Goal: Information Seeking & Learning: Learn about a topic

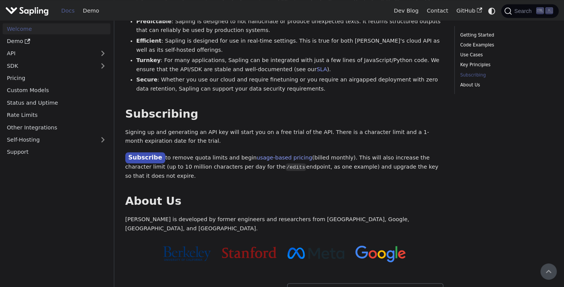
scroll to position [550, 0]
drag, startPoint x: 314, startPoint y: 189, endPoint x: 211, endPoint y: 186, distance: 102.9
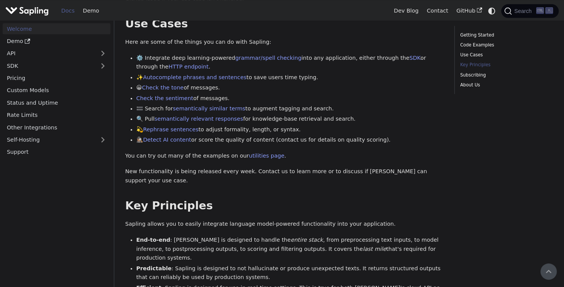
scroll to position [147, 0]
